Goal: Navigation & Orientation: Find specific page/section

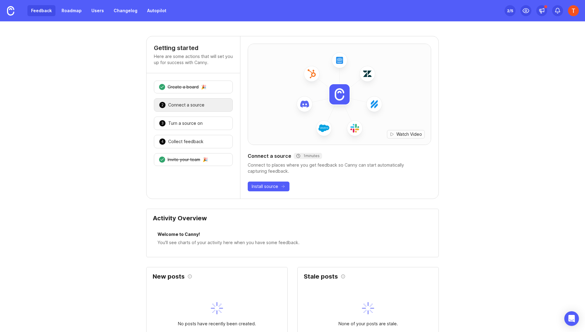
click at [43, 11] on link "Feedback" at bounding box center [41, 10] width 28 height 11
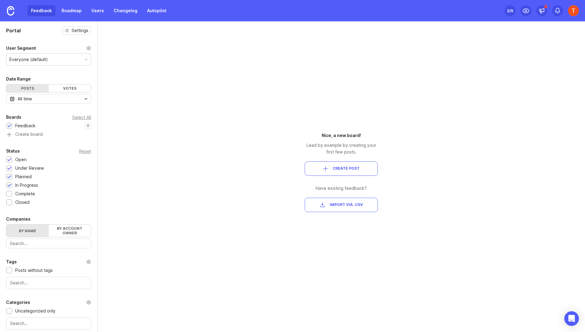
click at [39, 10] on div "Feedback Roadmap Users Changelog Autopilot" at bounding box center [98, 10] width 143 height 11
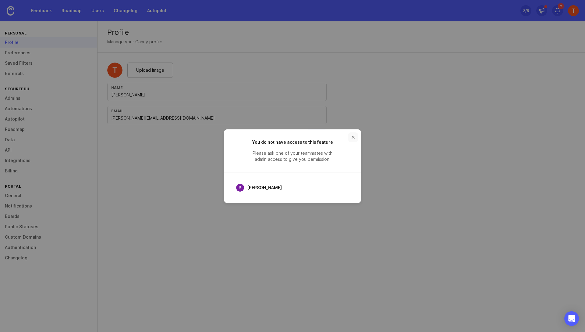
click at [354, 136] on button "close button" at bounding box center [353, 137] width 10 height 10
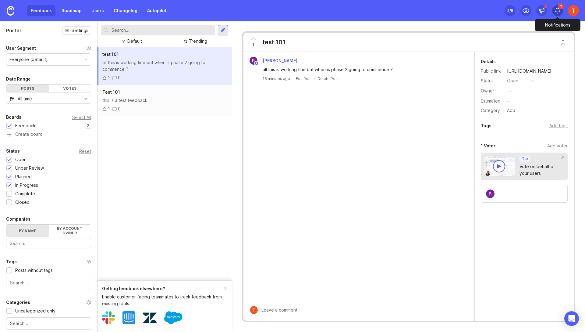
click at [559, 10] on icon at bounding box center [558, 11] width 6 height 6
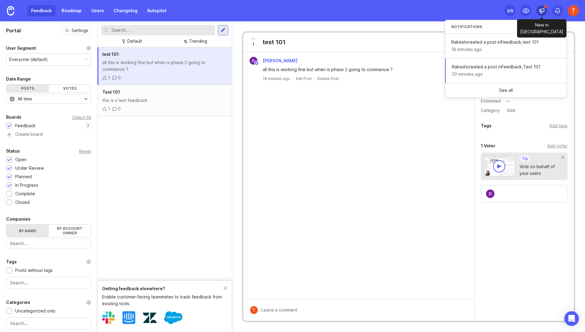
click at [543, 11] on icon at bounding box center [542, 11] width 6 height 6
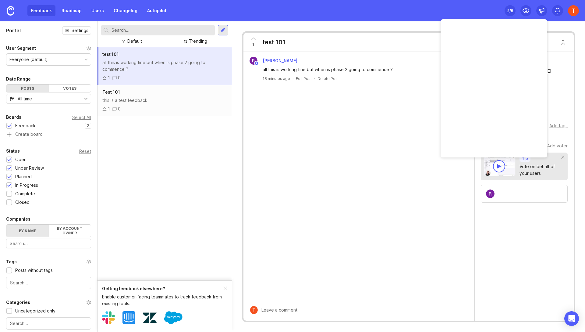
click at [463, 11] on div "Feedback Roadmap Users Changelog Autopilot Set up Canny 2 /5" at bounding box center [292, 10] width 585 height 21
